Goal: Task Accomplishment & Management: Manage account settings

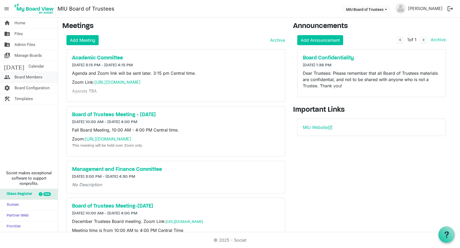
click at [40, 77] on span "Board Members" at bounding box center [29, 77] width 28 height 11
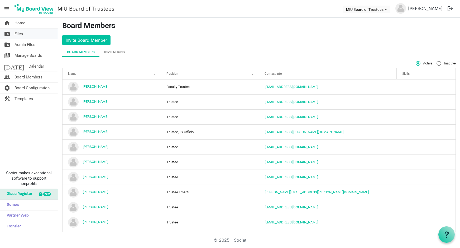
click at [20, 34] on span "Files" at bounding box center [19, 33] width 8 height 11
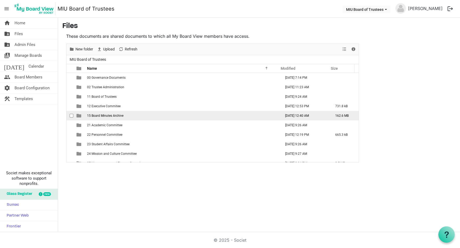
click at [108, 115] on span "15 Board Minutes Archive" at bounding box center [105, 116] width 36 height 4
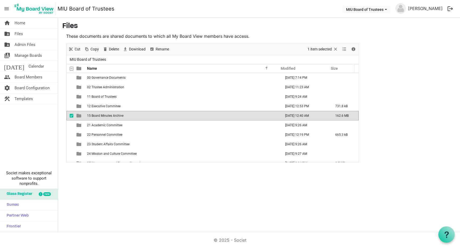
click at [108, 115] on span "15 Board Minutes Archive" at bounding box center [105, 116] width 36 height 4
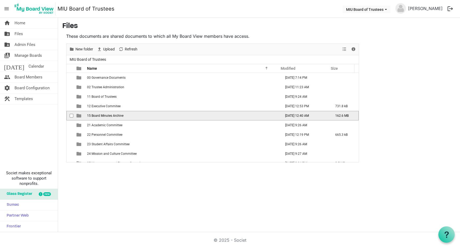
click at [108, 115] on span "15 Board Minutes Archive" at bounding box center [105, 116] width 36 height 4
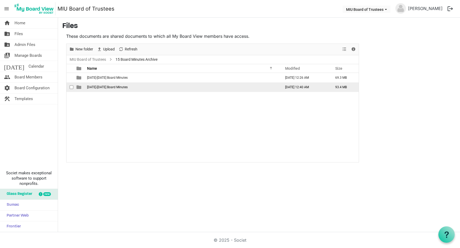
click at [79, 88] on span "is template cell column header type" at bounding box center [79, 87] width 5 height 5
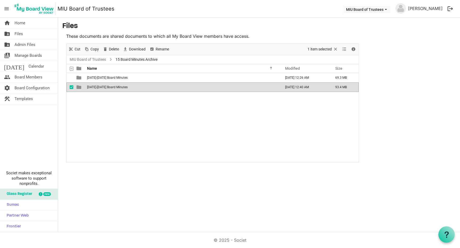
click at [79, 88] on span "is template cell column header type" at bounding box center [79, 87] width 5 height 5
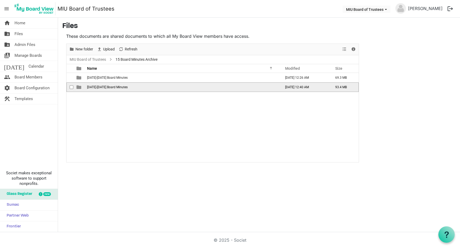
click at [79, 88] on span "is template cell column header type" at bounding box center [79, 87] width 5 height 5
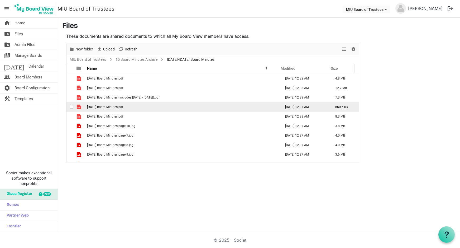
scroll to position [53, 0]
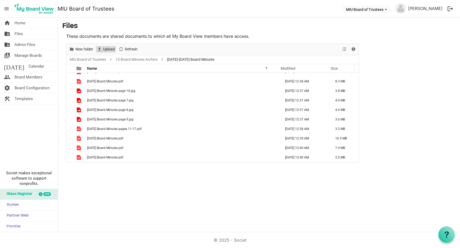
click at [109, 48] on span "Upload" at bounding box center [109, 49] width 13 height 7
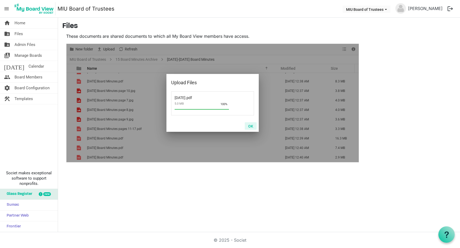
click at [250, 125] on button "OK" at bounding box center [251, 125] width 12 height 7
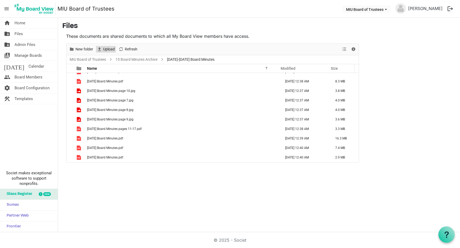
click at [106, 51] on span "Upload" at bounding box center [109, 49] width 13 height 7
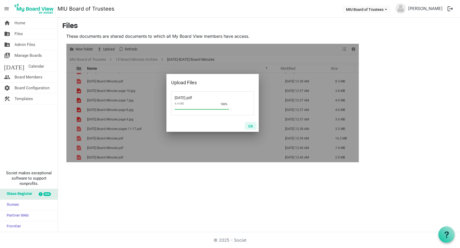
click at [251, 126] on button "OK" at bounding box center [251, 125] width 12 height 7
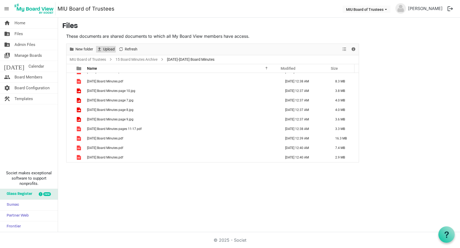
click at [108, 50] on span "Upload" at bounding box center [109, 49] width 13 height 7
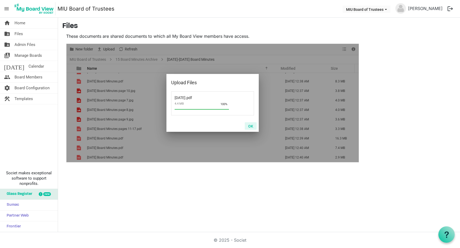
click at [250, 124] on button "OK" at bounding box center [251, 125] width 12 height 7
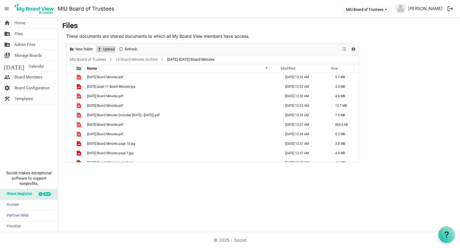
scroll to position [0, 0]
click at [127, 59] on link "15 Board Minutes Archive" at bounding box center [137, 59] width 44 height 7
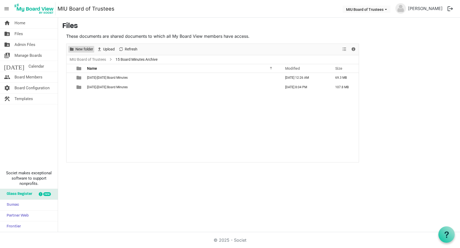
click at [83, 49] on span "New folder" at bounding box center [84, 49] width 19 height 7
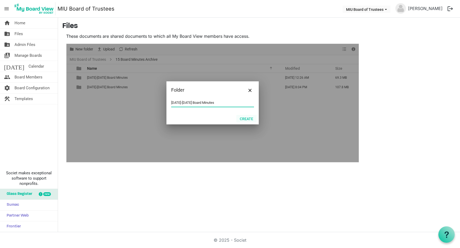
type input "1981-1985 Board Minutes"
click at [245, 117] on button "Create" at bounding box center [246, 118] width 20 height 7
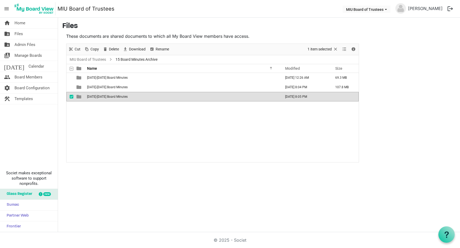
click at [102, 97] on span "1981-1985 Board Minutes" at bounding box center [107, 97] width 41 height 4
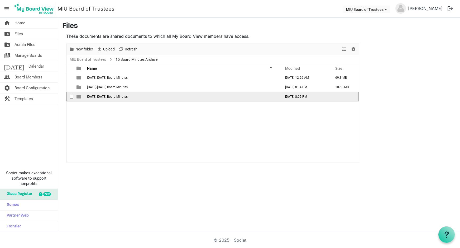
click at [102, 97] on span "1981-1985 Board Minutes" at bounding box center [107, 97] width 41 height 4
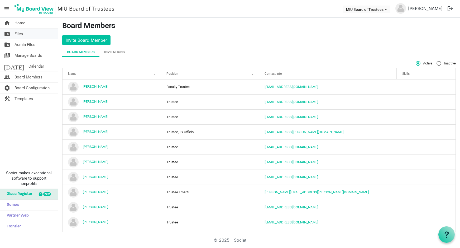
click at [20, 33] on span "Files" at bounding box center [19, 33] width 8 height 11
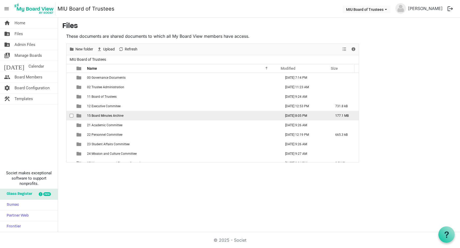
click at [98, 114] on span "15 Board Minutes Archive" at bounding box center [105, 116] width 36 height 4
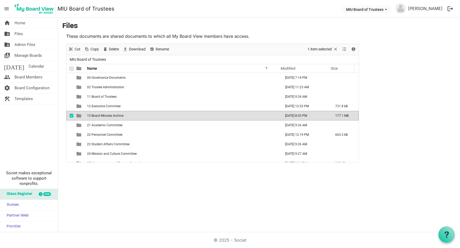
click at [98, 114] on span "15 Board Minutes Archive" at bounding box center [105, 116] width 36 height 4
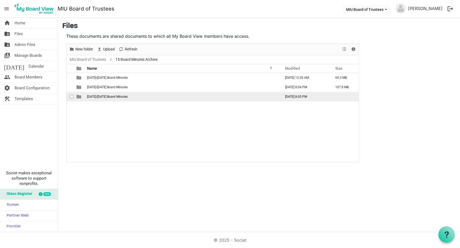
click at [96, 95] on span "1981-1985 Board Minutes" at bounding box center [107, 97] width 41 height 4
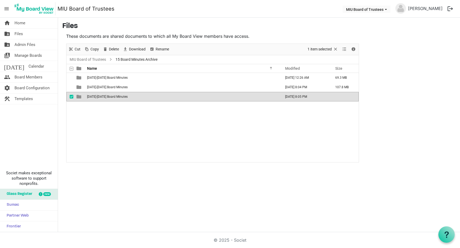
click at [96, 95] on span "1981-1985 Board Minutes" at bounding box center [107, 97] width 41 height 4
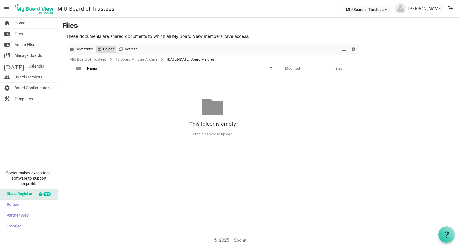
click at [108, 49] on span "Upload" at bounding box center [109, 49] width 13 height 7
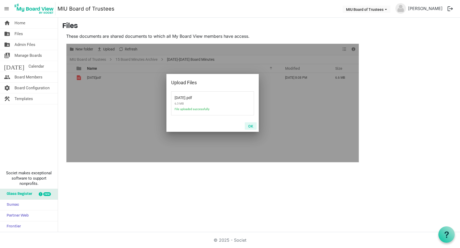
click at [249, 124] on button "OK" at bounding box center [251, 125] width 12 height 7
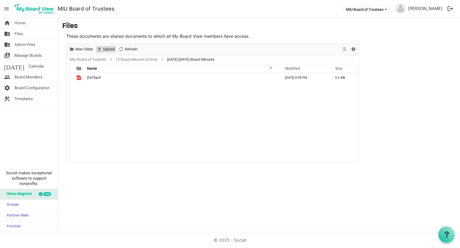
click at [109, 50] on span "Upload" at bounding box center [109, 49] width 13 height 7
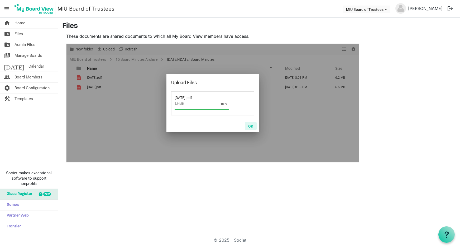
click at [252, 125] on button "OK" at bounding box center [251, 125] width 12 height 7
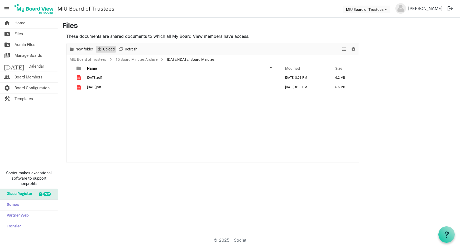
click at [106, 49] on span "Upload" at bounding box center [109, 49] width 13 height 7
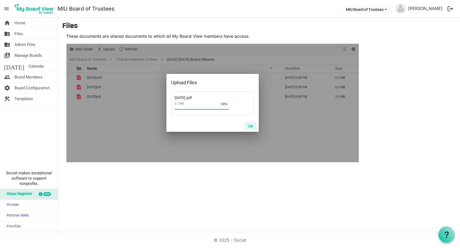
click at [251, 126] on button "OK" at bounding box center [251, 125] width 12 height 7
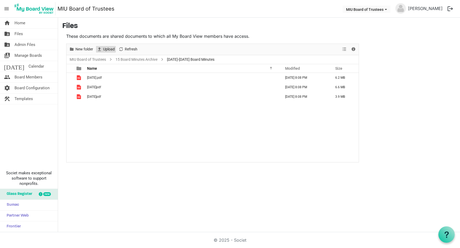
click at [107, 49] on span "Upload" at bounding box center [109, 49] width 13 height 7
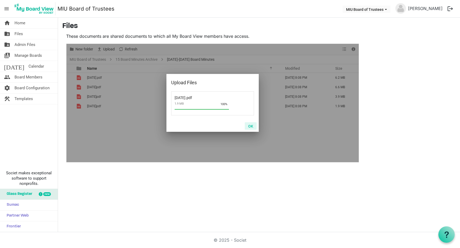
click at [249, 125] on button "OK" at bounding box center [251, 125] width 12 height 7
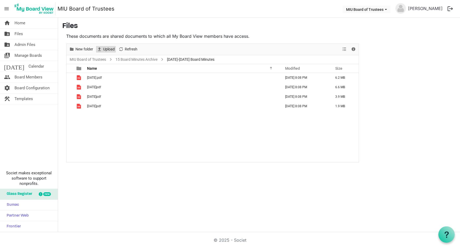
click at [106, 49] on span "Upload" at bounding box center [109, 49] width 13 height 7
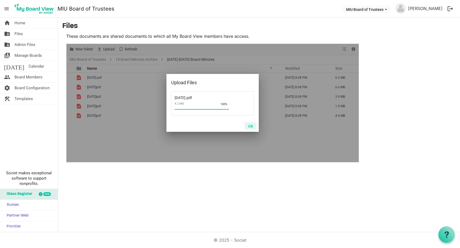
click at [250, 127] on button "OK" at bounding box center [251, 125] width 12 height 7
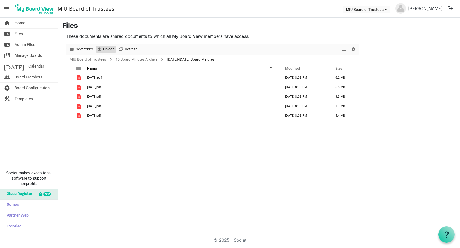
click at [108, 47] on span "Upload" at bounding box center [109, 49] width 13 height 7
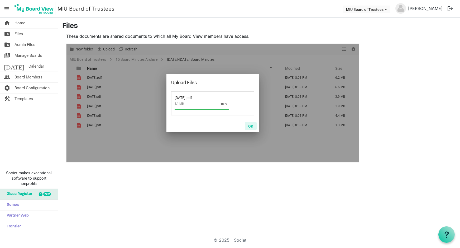
click at [248, 126] on button "OK" at bounding box center [251, 125] width 12 height 7
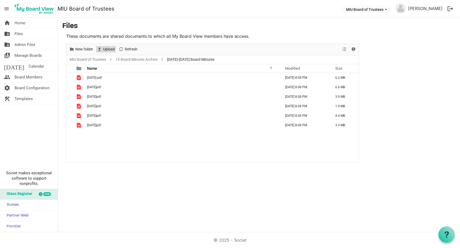
click at [107, 48] on span "Upload" at bounding box center [109, 49] width 13 height 7
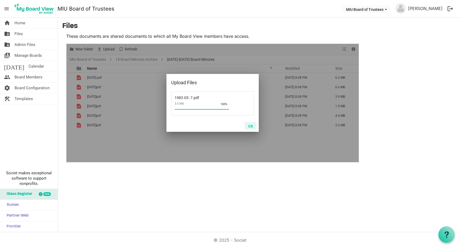
click at [247, 124] on button "OK" at bounding box center [251, 125] width 12 height 7
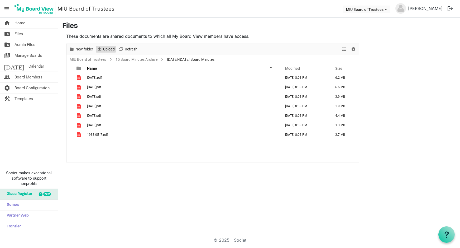
click at [106, 48] on span "Upload" at bounding box center [109, 49] width 13 height 7
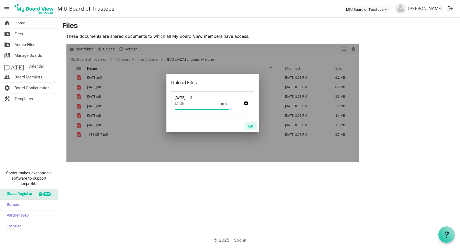
click at [252, 124] on button "OK" at bounding box center [251, 125] width 12 height 7
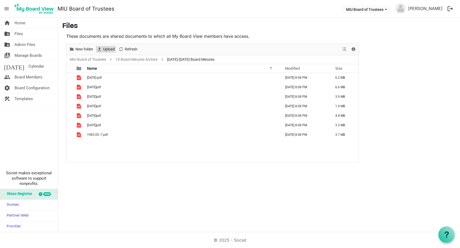
click at [105, 47] on span "Upload" at bounding box center [109, 49] width 13 height 7
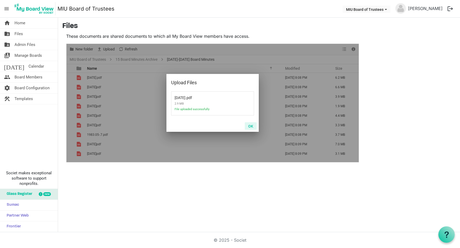
click at [249, 125] on button "OK" at bounding box center [251, 125] width 12 height 7
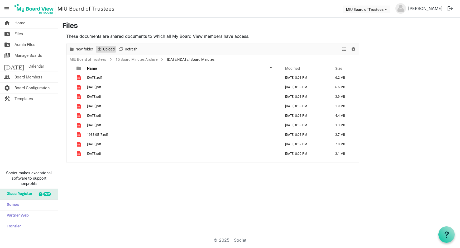
click at [103, 49] on span "Upload" at bounding box center [109, 49] width 13 height 7
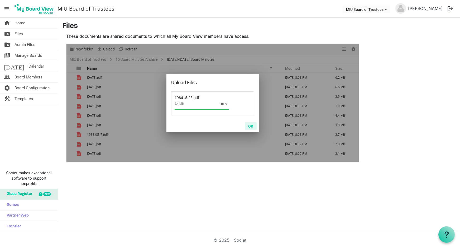
click at [251, 125] on button "OK" at bounding box center [251, 125] width 12 height 7
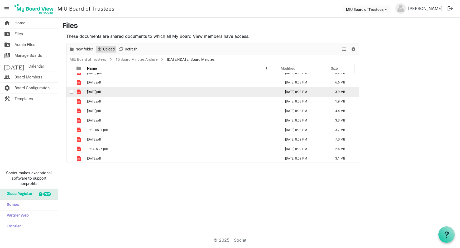
scroll to position [6, 0]
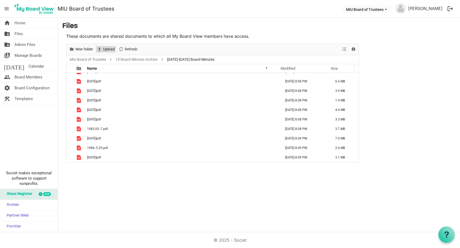
click at [109, 47] on span "Upload" at bounding box center [109, 49] width 13 height 7
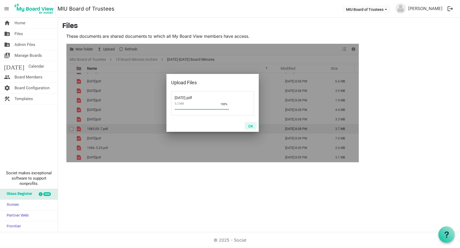
click at [250, 125] on button "OK" at bounding box center [251, 125] width 12 height 7
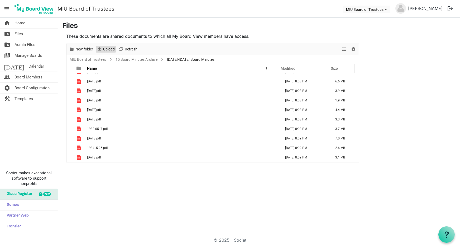
click at [107, 47] on span "Upload" at bounding box center [109, 49] width 13 height 7
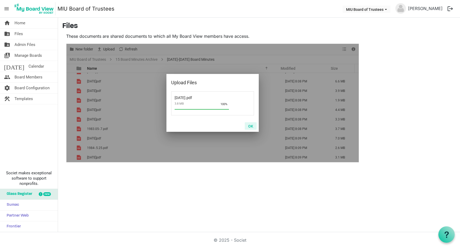
click at [249, 125] on button "OK" at bounding box center [251, 125] width 12 height 7
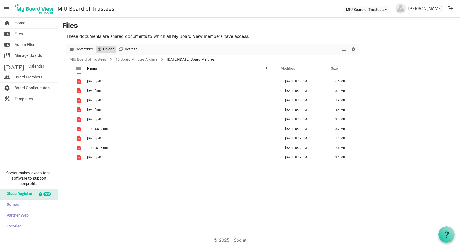
click at [103, 49] on span "Upload" at bounding box center [109, 49] width 13 height 7
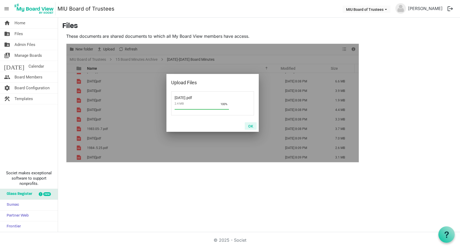
click at [250, 124] on button "OK" at bounding box center [251, 125] width 12 height 7
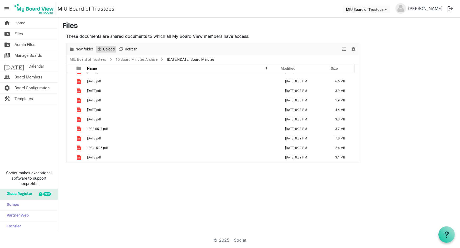
click at [105, 48] on span "Upload" at bounding box center [109, 49] width 13 height 7
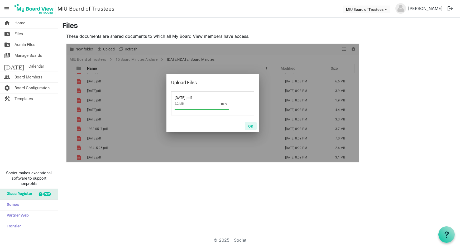
click at [248, 126] on button "OK" at bounding box center [251, 125] width 12 height 7
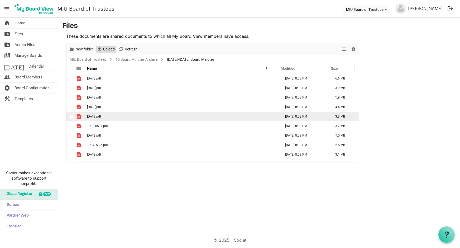
scroll to position [44, 0]
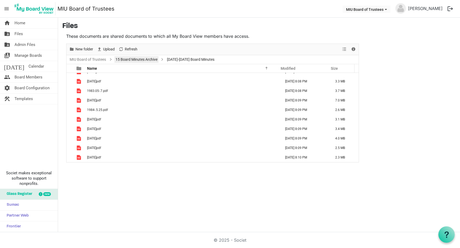
click at [136, 59] on link "15 Board Minutes Archive" at bounding box center [137, 59] width 44 height 7
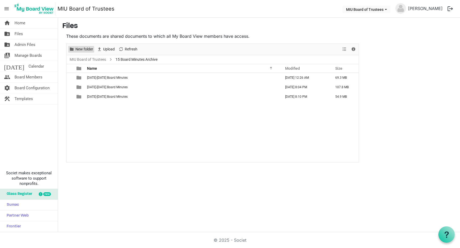
click at [83, 49] on span "New folder" at bounding box center [84, 49] width 19 height 7
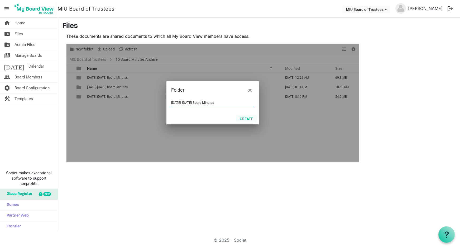
type input "1986-1990 Board Minutes"
click at [245, 118] on button "Create" at bounding box center [246, 118] width 20 height 7
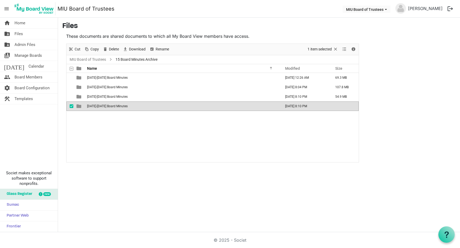
drag, startPoint x: 243, startPoint y: 121, endPoint x: 246, endPoint y: 119, distance: 2.9
click at [244, 120] on div "1971-1975 Board Minutes September 15, 2025 12:26 AM 69.3 MB 1976-1980 Board Min…" at bounding box center [212, 117] width 292 height 89
click at [28, 76] on span "Board Members" at bounding box center [29, 77] width 28 height 11
